Goal: Information Seeking & Learning: Learn about a topic

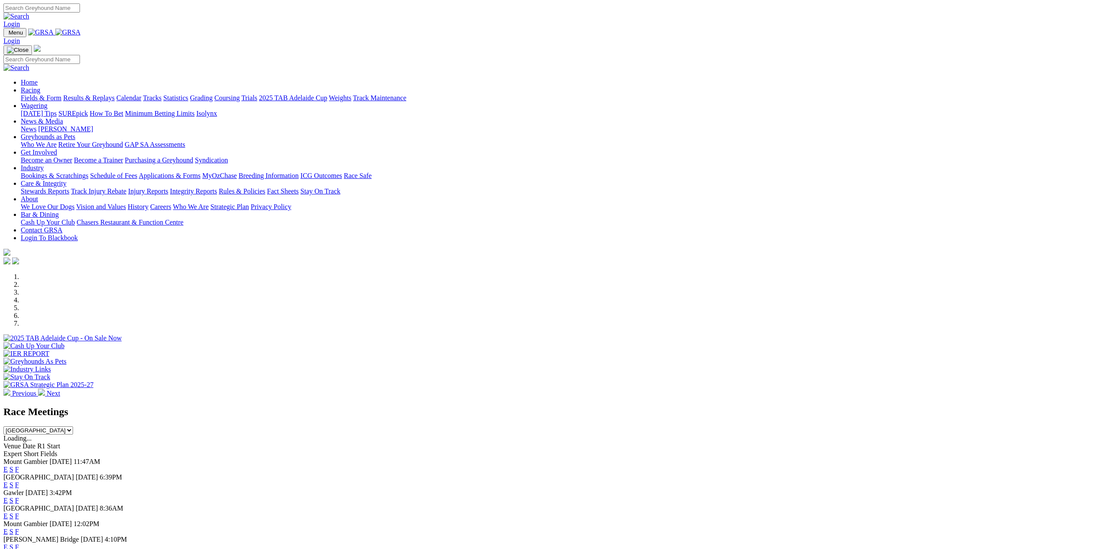
scroll to position [130, 0]
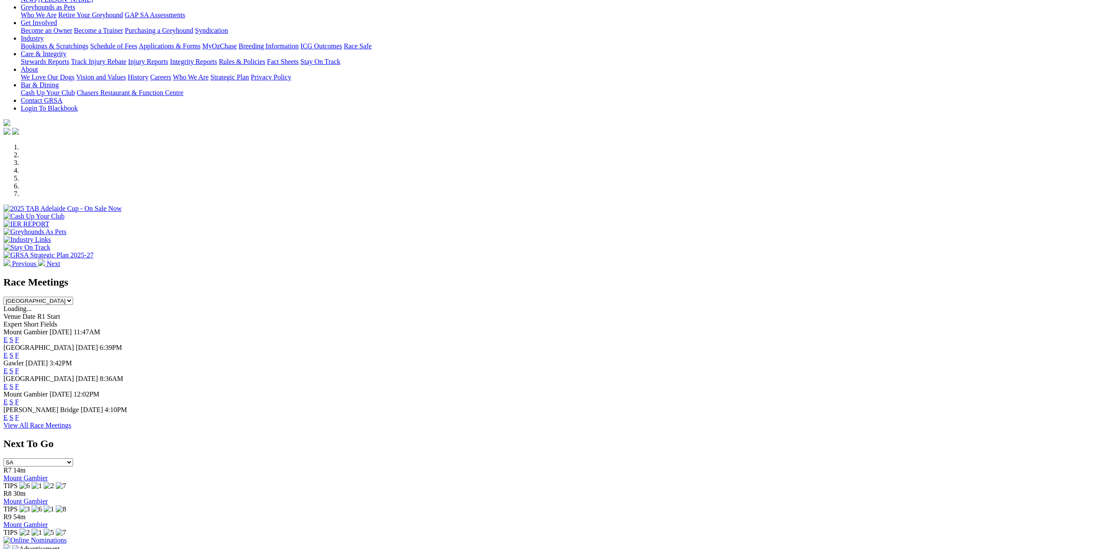
click at [71, 429] on link "View All Race Meetings" at bounding box center [37, 425] width 68 height 7
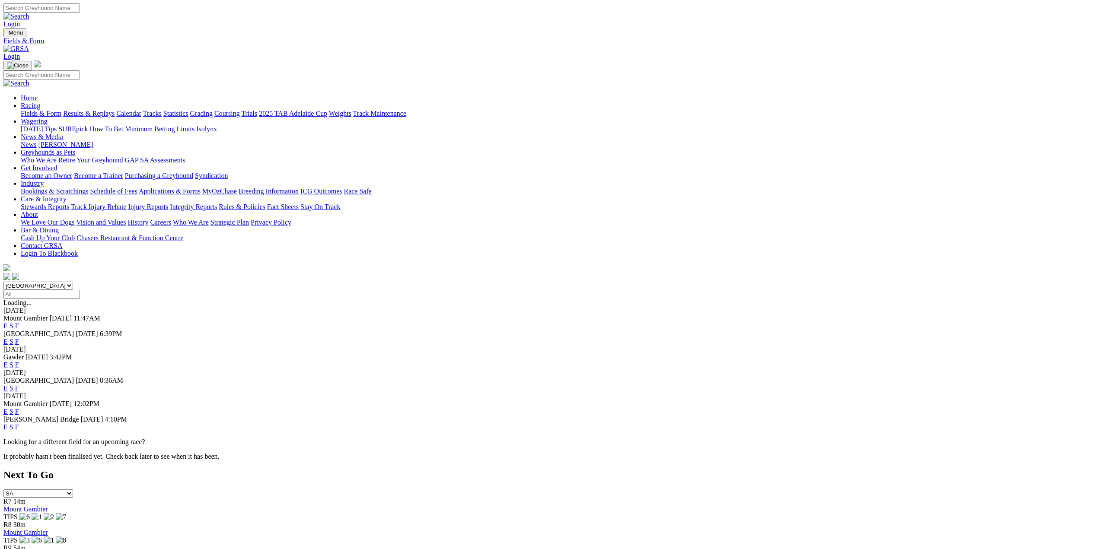
click at [19, 338] on link "F" at bounding box center [17, 341] width 4 height 7
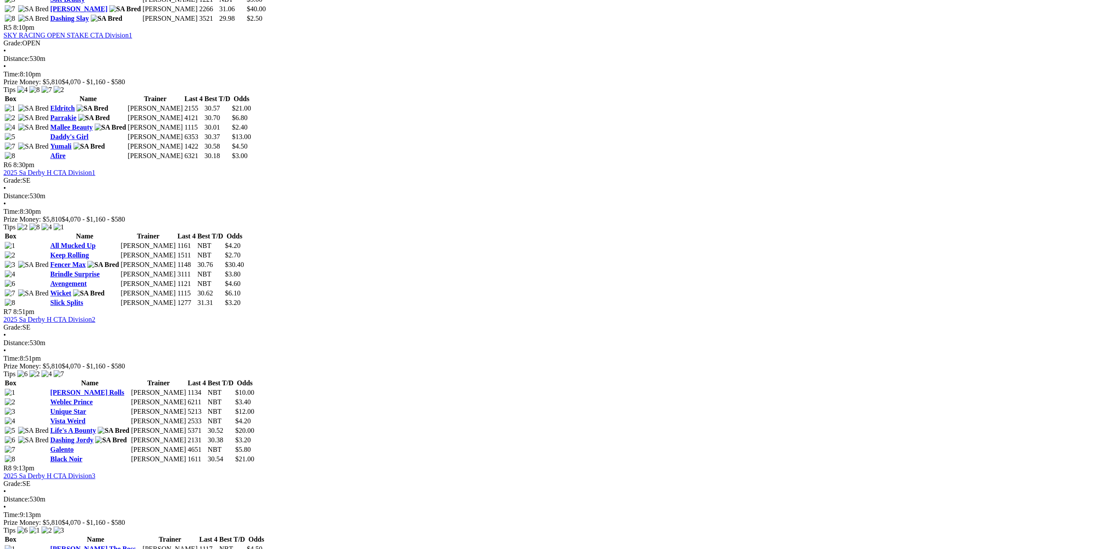
scroll to position [864, 0]
